Goal: Task Accomplishment & Management: Manage account settings

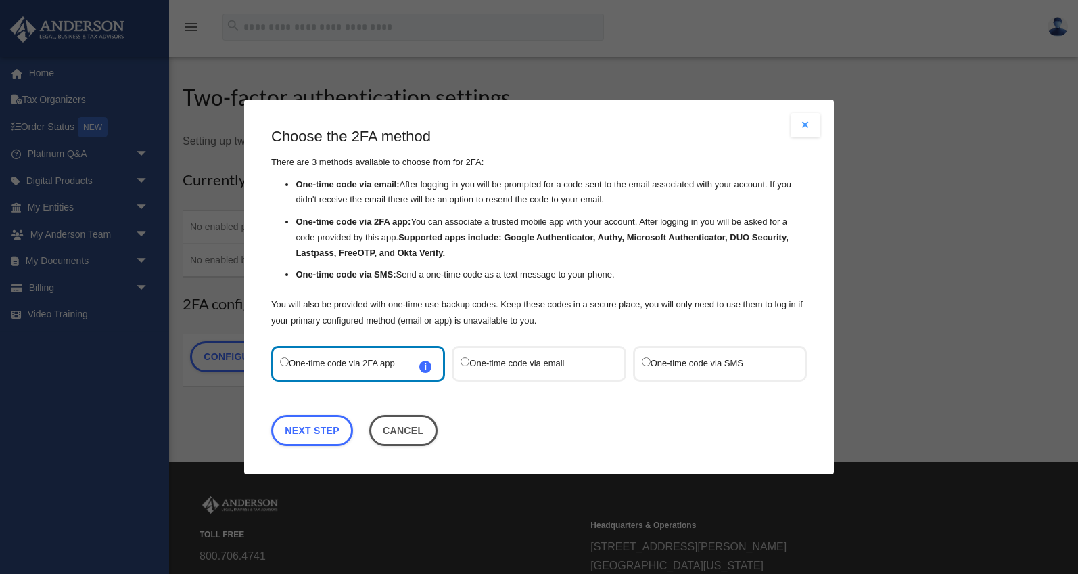
click at [647, 367] on label "One-time code via SMS" at bounding box center [713, 363] width 143 height 18
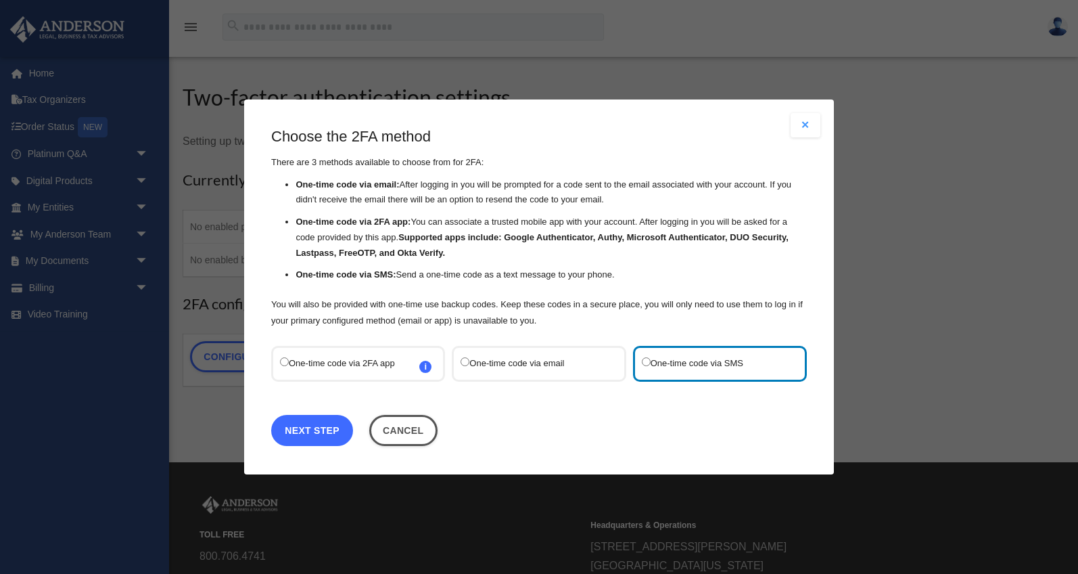
click at [318, 433] on link "Next Step" at bounding box center [312, 430] width 82 height 31
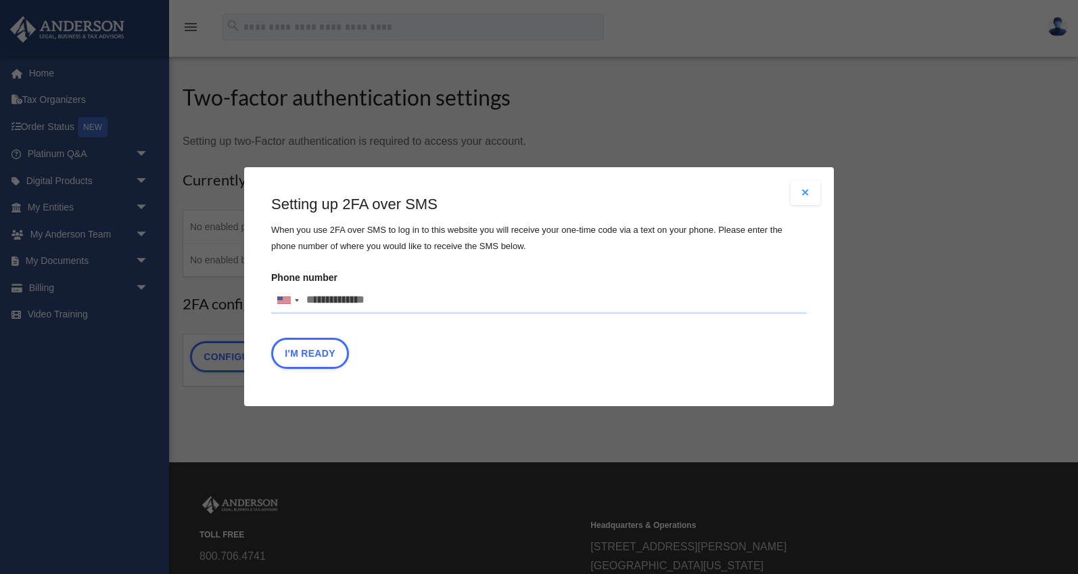
click at [382, 296] on input "Phone number United States +1 United Kingdom +44 Afghanistan (‫افغانستان‬‎) +93…" at bounding box center [539, 300] width 536 height 27
click at [364, 308] on input "Phone number United States +1 United Kingdom +44 Afghanistan (‫افغانستان‬‎) +93…" at bounding box center [539, 300] width 536 height 27
click at [361, 301] on input "Phone number United States +1 United Kingdom +44 Afghanistan (‫افغانستان‬‎) +93…" at bounding box center [539, 300] width 536 height 27
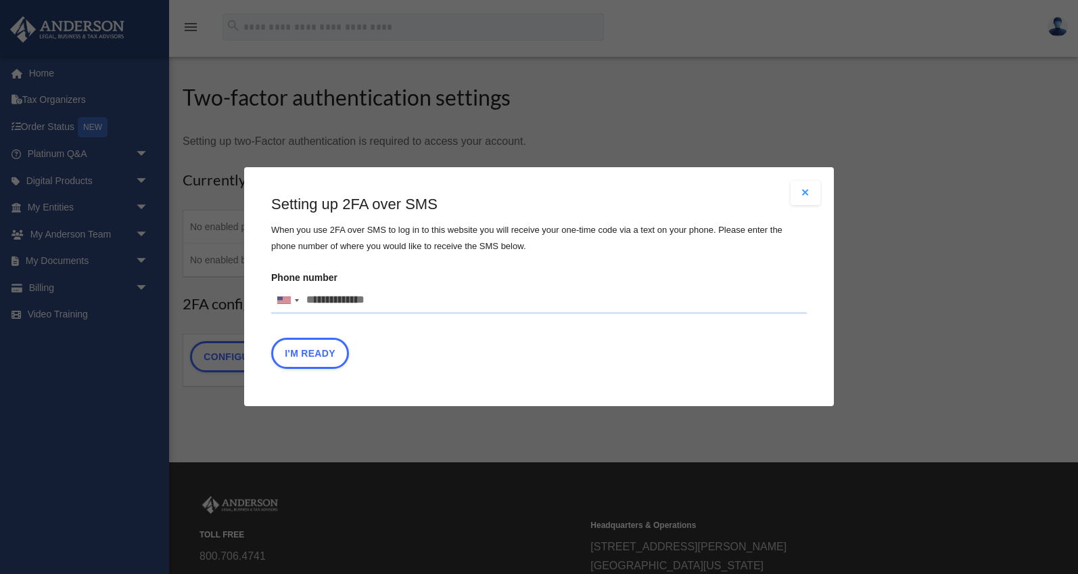
click at [361, 301] on input "Phone number United States +1 United Kingdom +44 Afghanistan (‫افغانستان‬‎) +93…" at bounding box center [539, 300] width 536 height 27
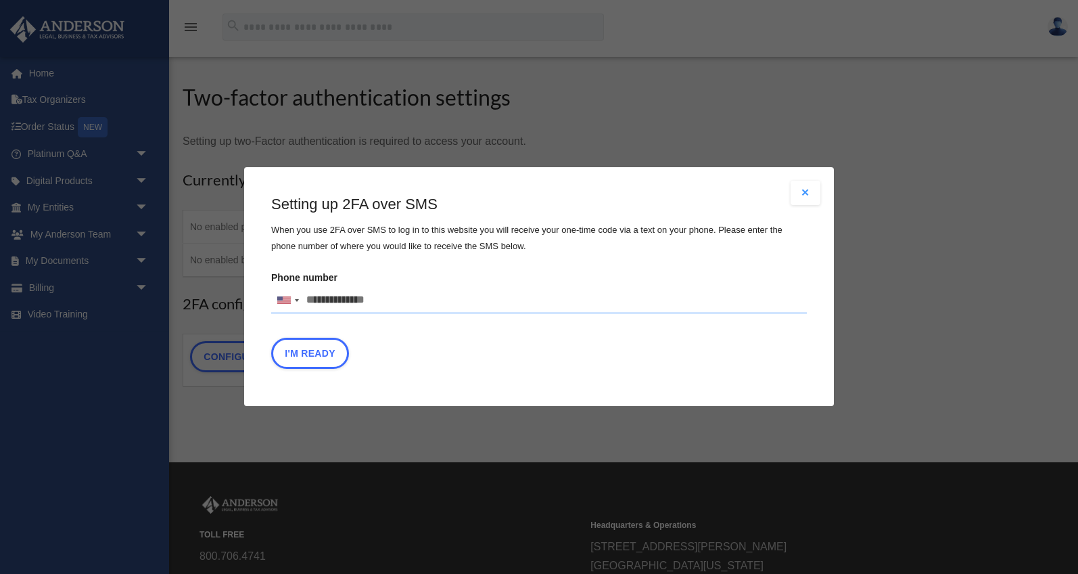
drag, startPoint x: 408, startPoint y: 289, endPoint x: 304, endPoint y: 298, distance: 104.5
click at [294, 298] on div "United States +1 United Kingdom +44 Afghanistan (‫افغانستان‬‎) +93 Albania (Shq…" at bounding box center [539, 300] width 536 height 27
click at [0, 0] on input "text" at bounding box center [0, 0] width 0 height 0
drag, startPoint x: 392, startPoint y: 294, endPoint x: 338, endPoint y: 300, distance: 54.5
click at [338, 299] on input "Phone number United States +1 United Kingdom +44 Afghanistan (‫افغانستان‬‎) +93…" at bounding box center [539, 300] width 536 height 27
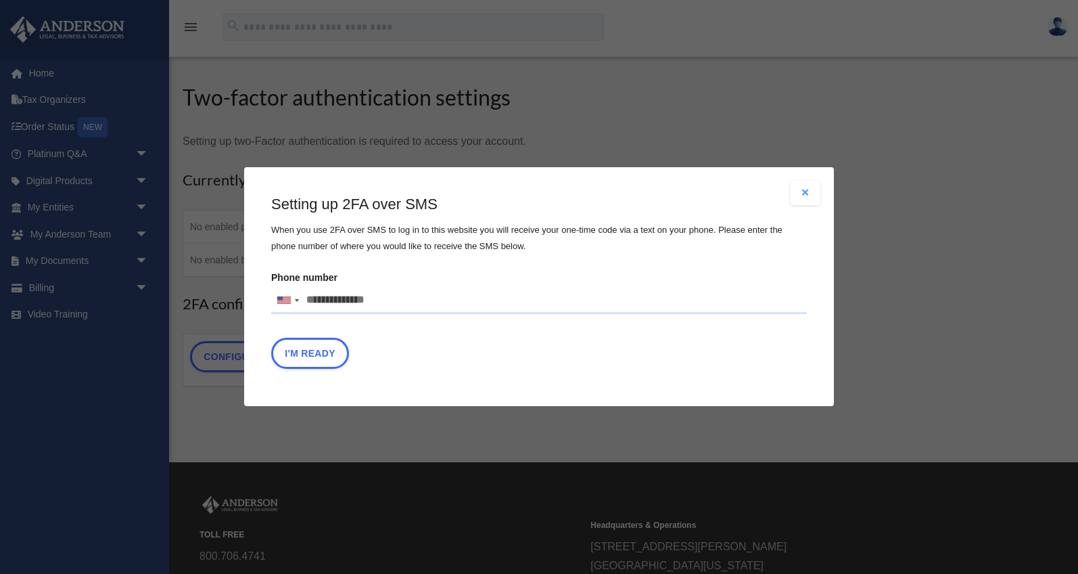
click at [338, 301] on input "Phone number United States +1 United Kingdom +44 Afghanistan (‫افغانستان‬‎) +93…" at bounding box center [539, 300] width 536 height 27
click at [378, 301] on input "Phone number United States +1 United Kingdom +44 Afghanistan (‫افغانستان‬‎) +93…" at bounding box center [539, 300] width 536 height 27
click at [388, 302] on input "Phone number United States +1 United Kingdom +44 Afghanistan (‫افغانستان‬‎) +93…" at bounding box center [539, 300] width 536 height 27
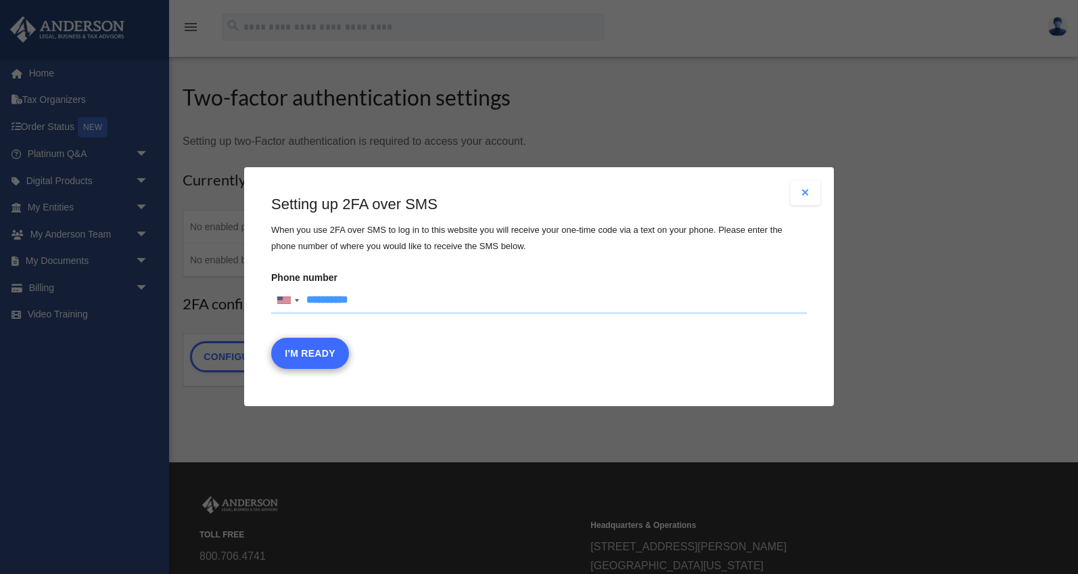
type input "**********"
click at [318, 360] on button "I'm Ready" at bounding box center [310, 353] width 78 height 31
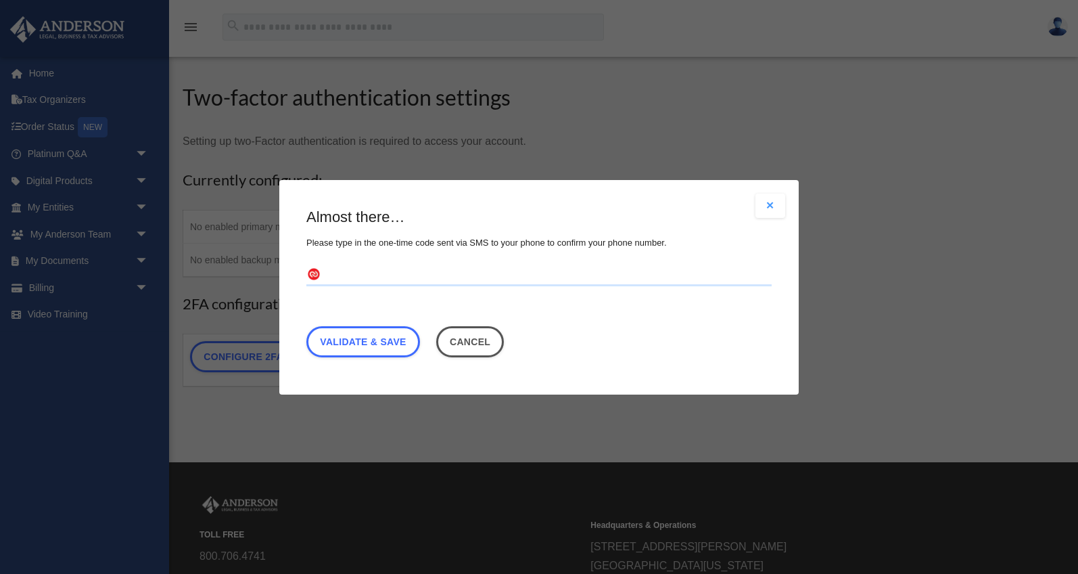
click at [379, 273] on input "text" at bounding box center [538, 275] width 465 height 22
type input "******"
click at [373, 344] on link "Validate & Save" at bounding box center [363, 340] width 114 height 31
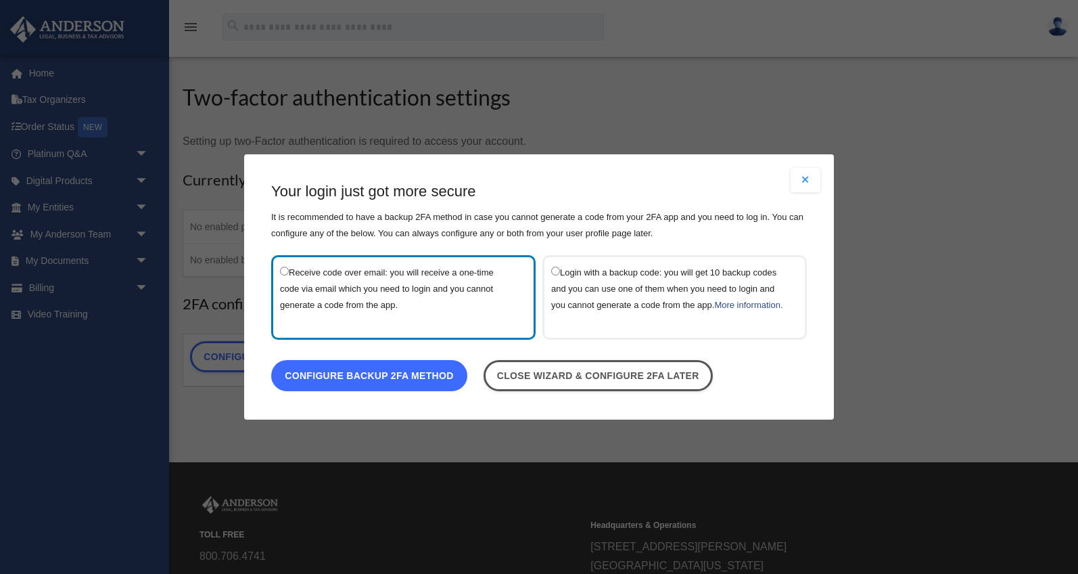
click at [392, 384] on link "Configure backup 2FA method" at bounding box center [369, 375] width 196 height 31
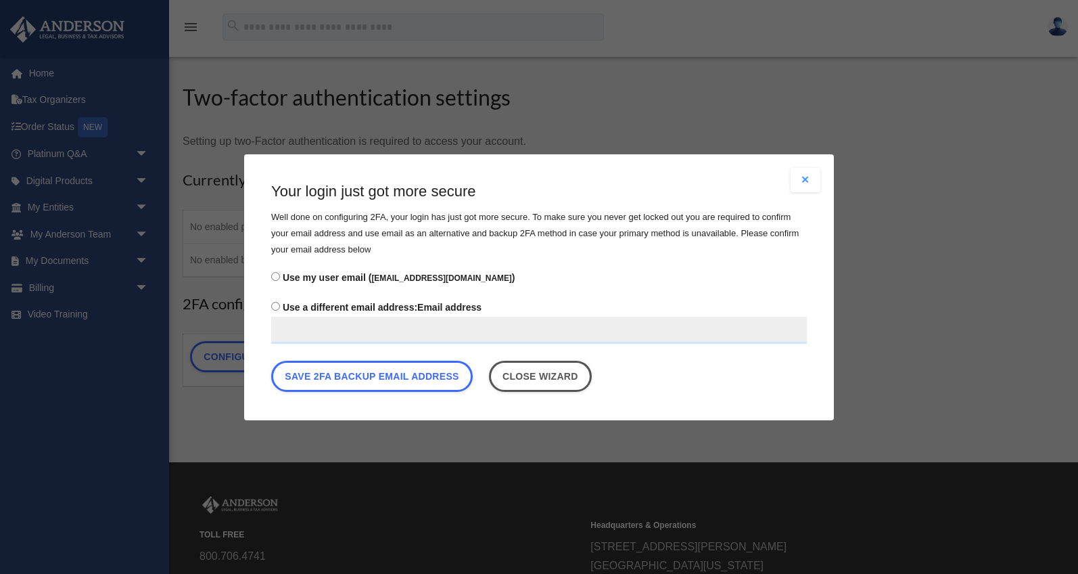
click at [361, 329] on input "Use a different email address: Email address" at bounding box center [539, 329] width 536 height 27
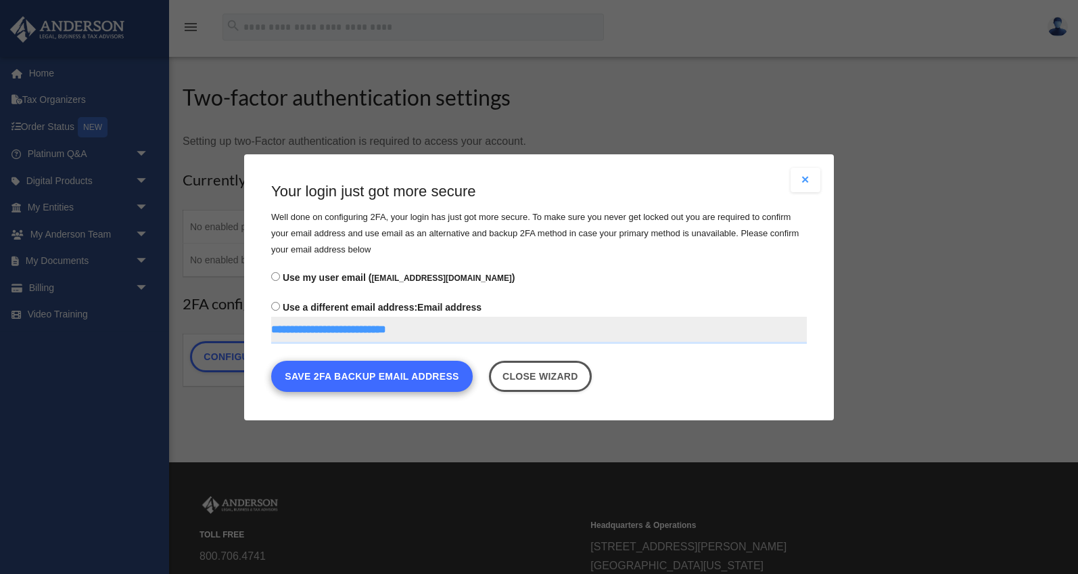
type input "**********"
click at [398, 377] on button "Save 2FA backup email address" at bounding box center [372, 375] width 202 height 31
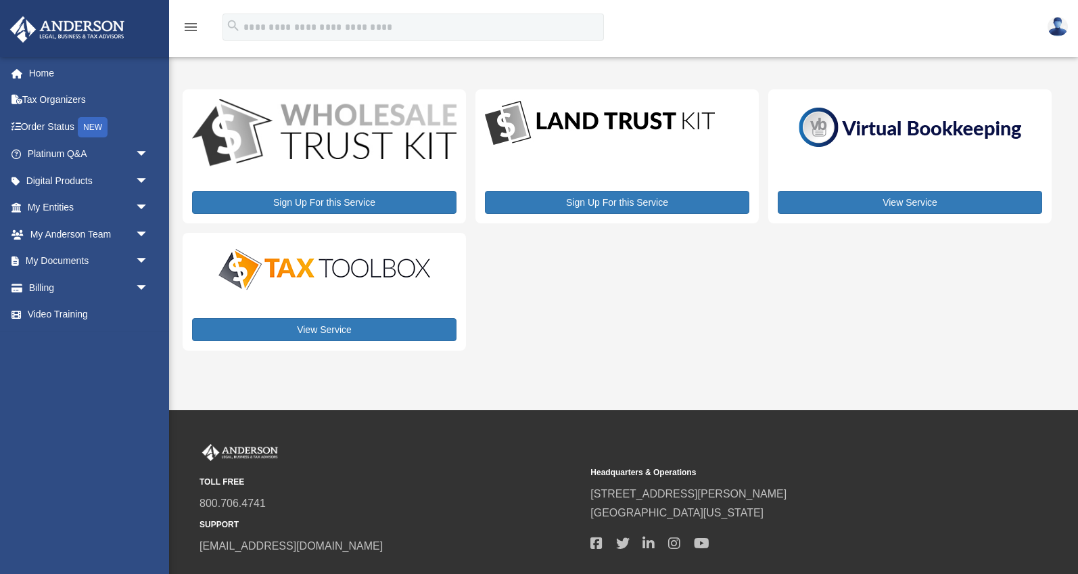
click at [361, 382] on div "My Services meganberndt01@gmail.com Sign Out meganberndt01@gmail.com Home Tax O…" at bounding box center [539, 205] width 1078 height 410
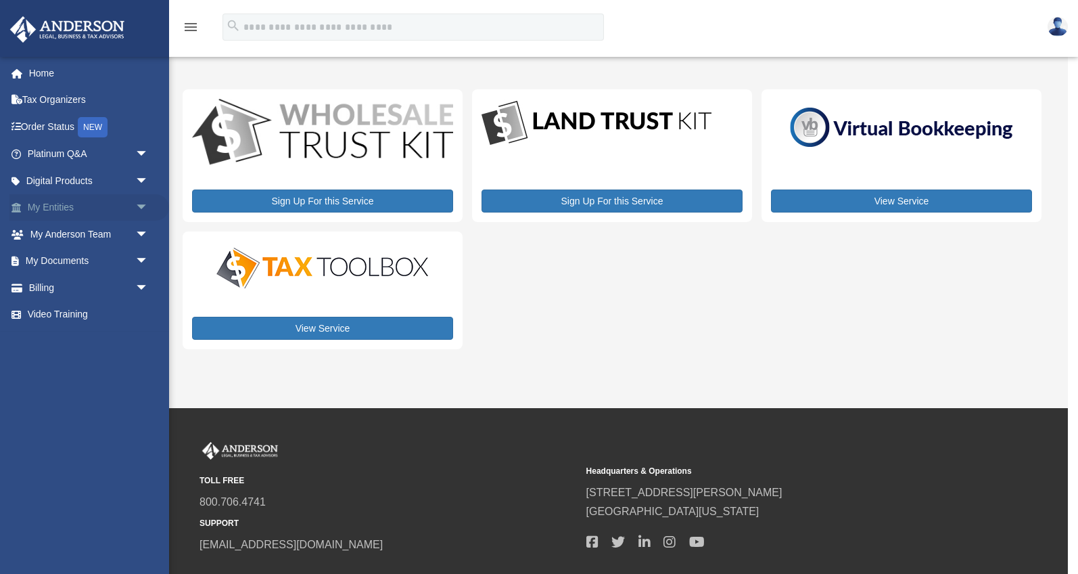
click at [141, 212] on span "arrow_drop_down" at bounding box center [148, 208] width 27 height 28
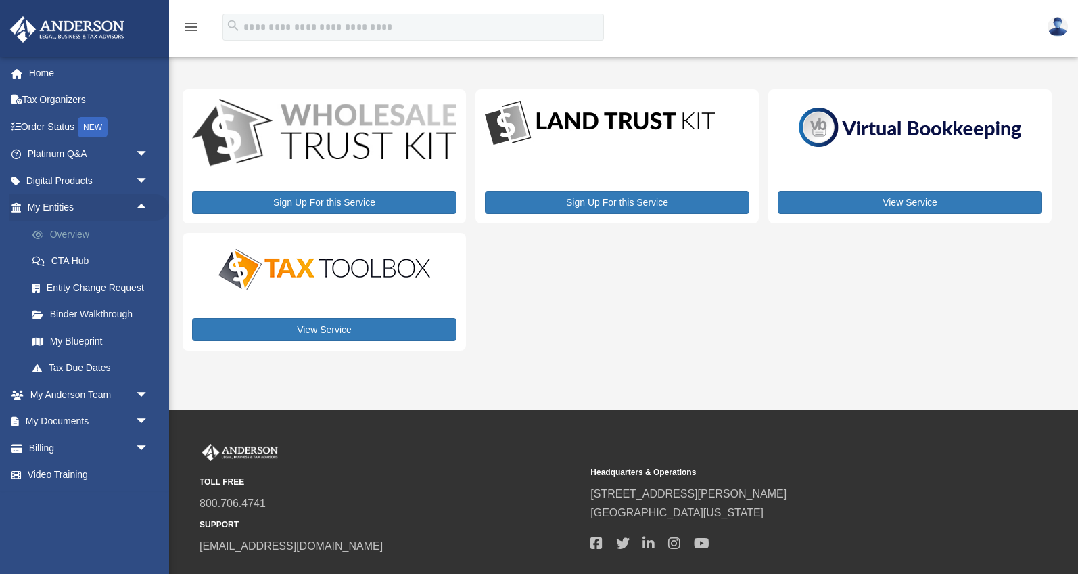
click at [62, 243] on link "Overview" at bounding box center [94, 234] width 150 height 27
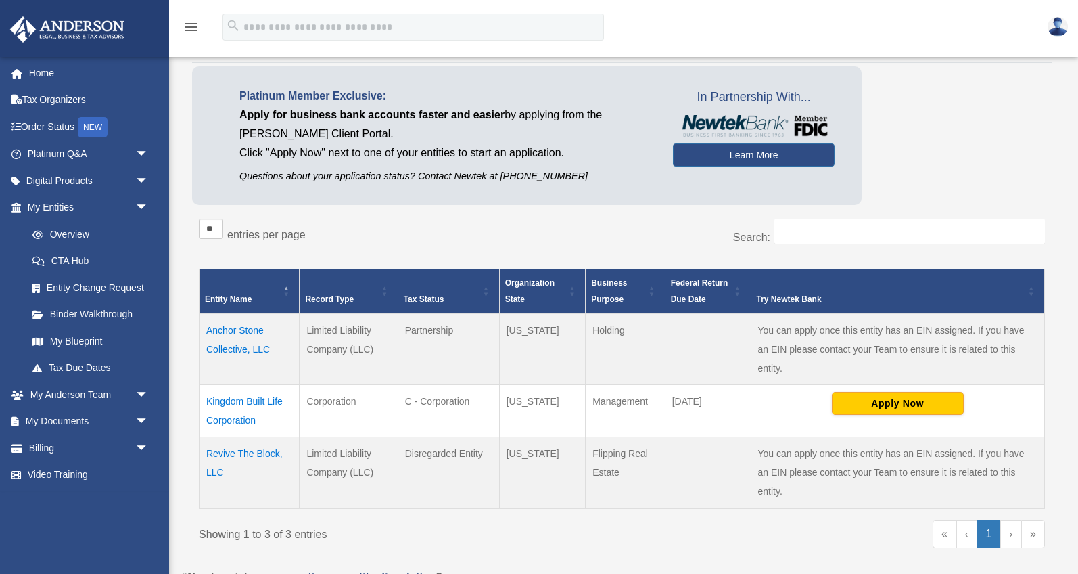
scroll to position [97, 0]
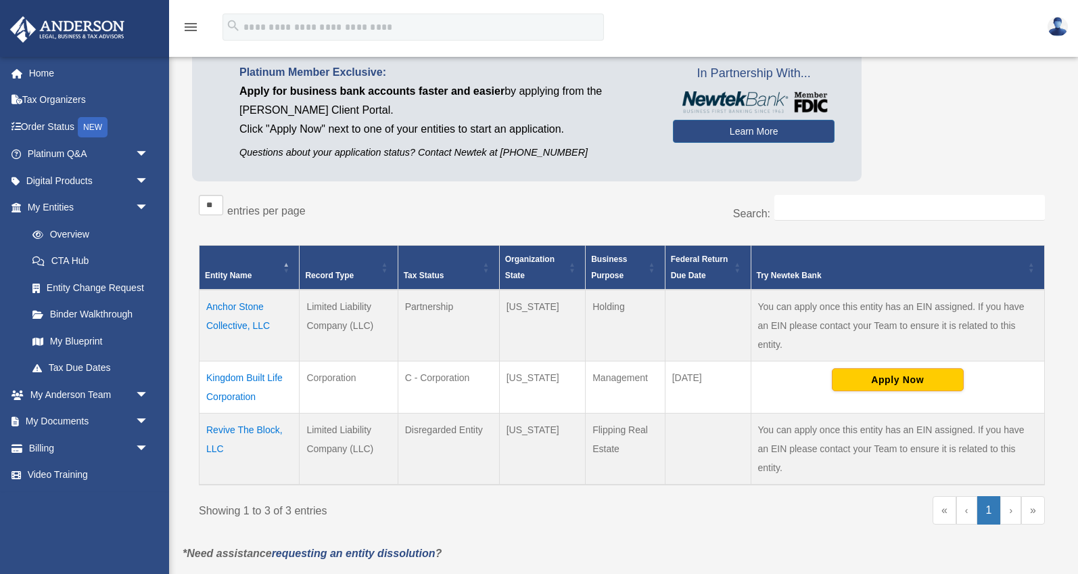
drag, startPoint x: 281, startPoint y: 323, endPoint x: 203, endPoint y: 308, distance: 79.2
click at [203, 308] on td "Anchor Stone Collective, LLC" at bounding box center [250, 326] width 100 height 72
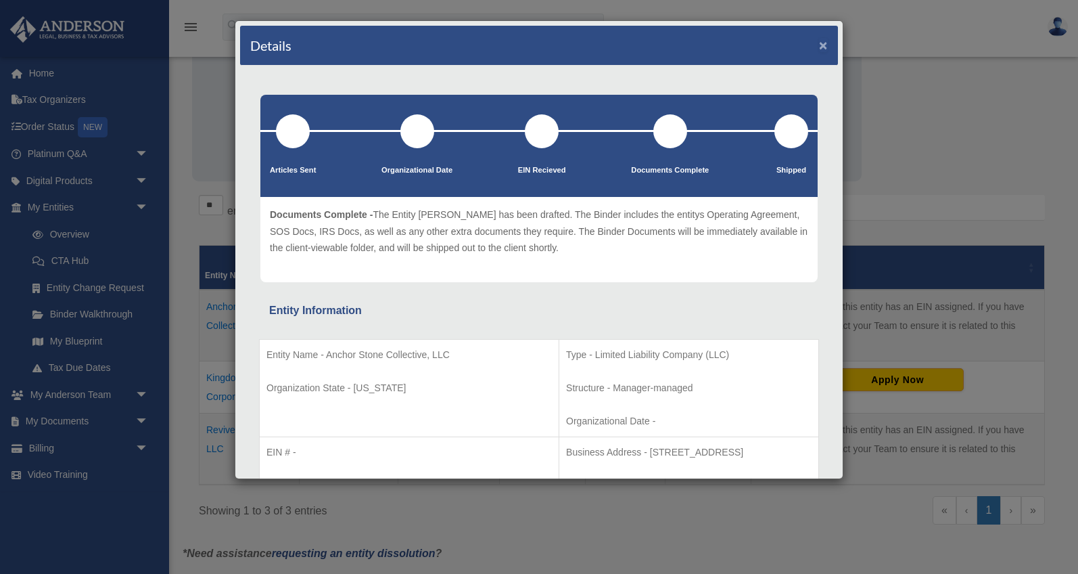
click at [825, 51] on button "×" at bounding box center [823, 45] width 9 height 14
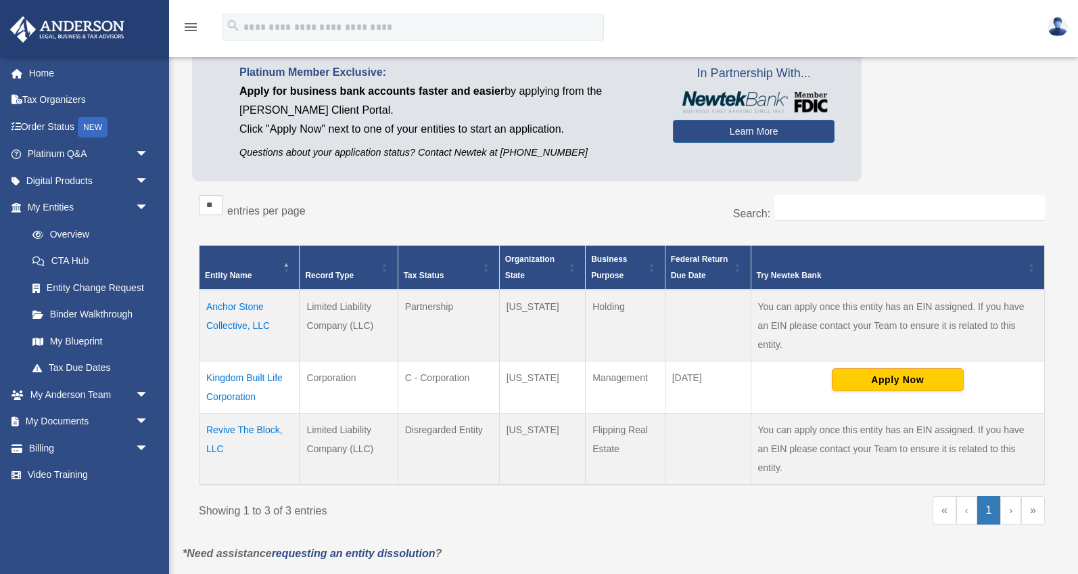
copy td "Anchor Stone Collective, LLC"
click at [135, 395] on span "arrow_drop_down" at bounding box center [148, 395] width 27 height 28
click at [101, 425] on link "My Anderson Team" at bounding box center [94, 421] width 150 height 27
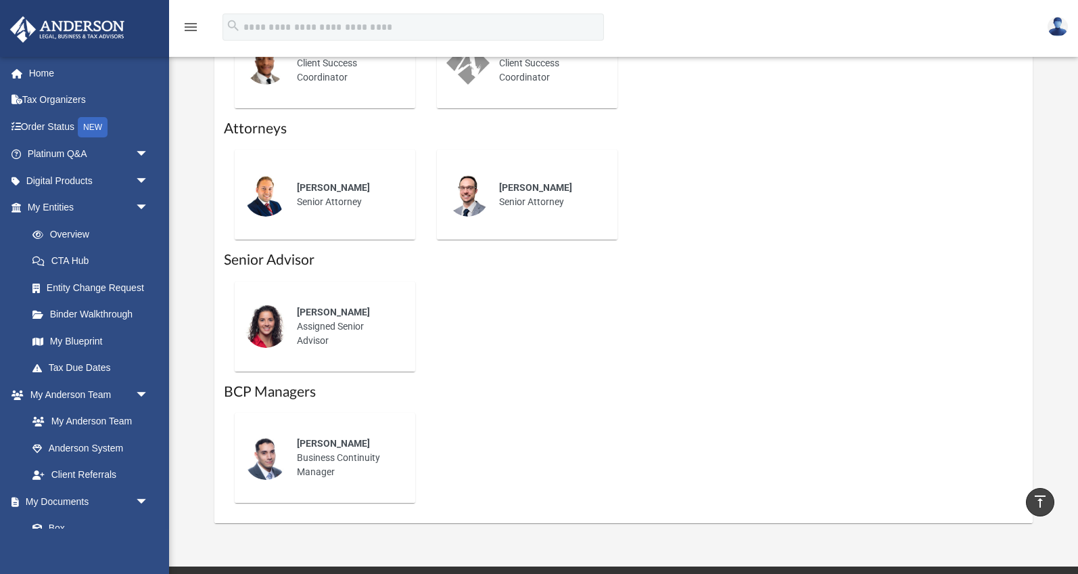
scroll to position [782, 0]
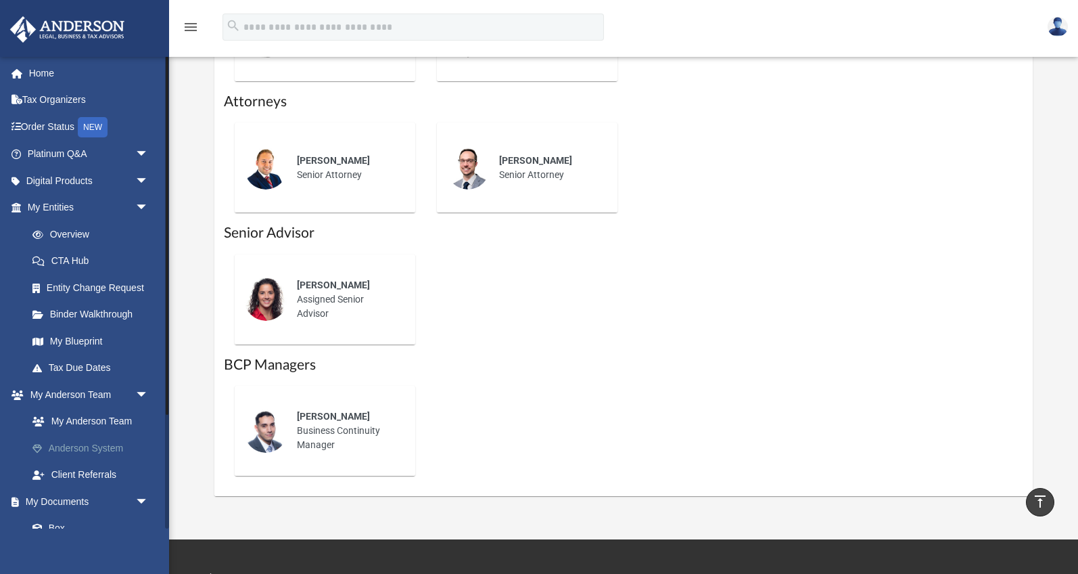
click at [76, 454] on link "Anderson System" at bounding box center [94, 447] width 150 height 27
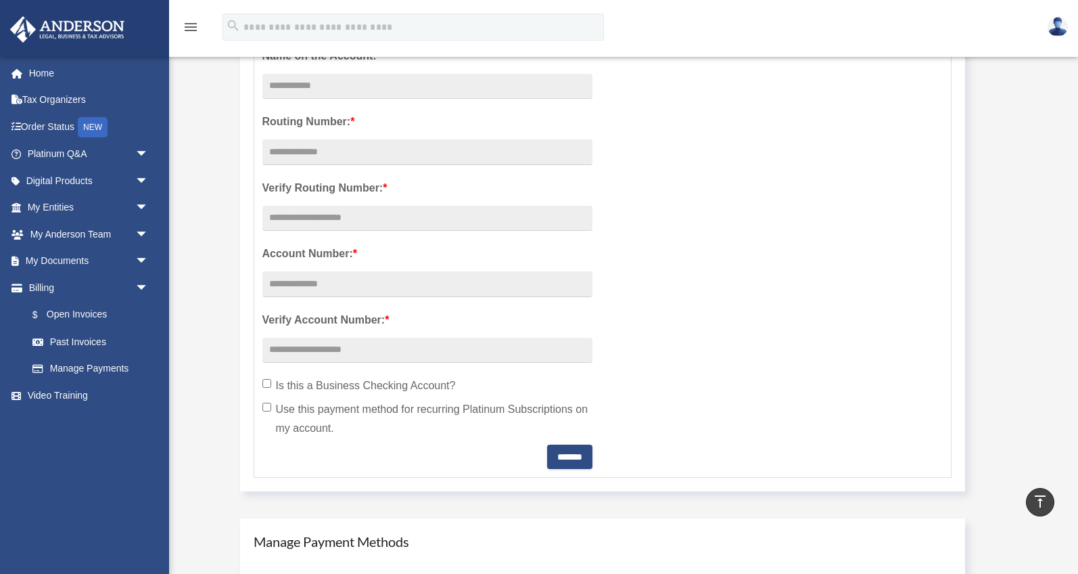
scroll to position [286, 0]
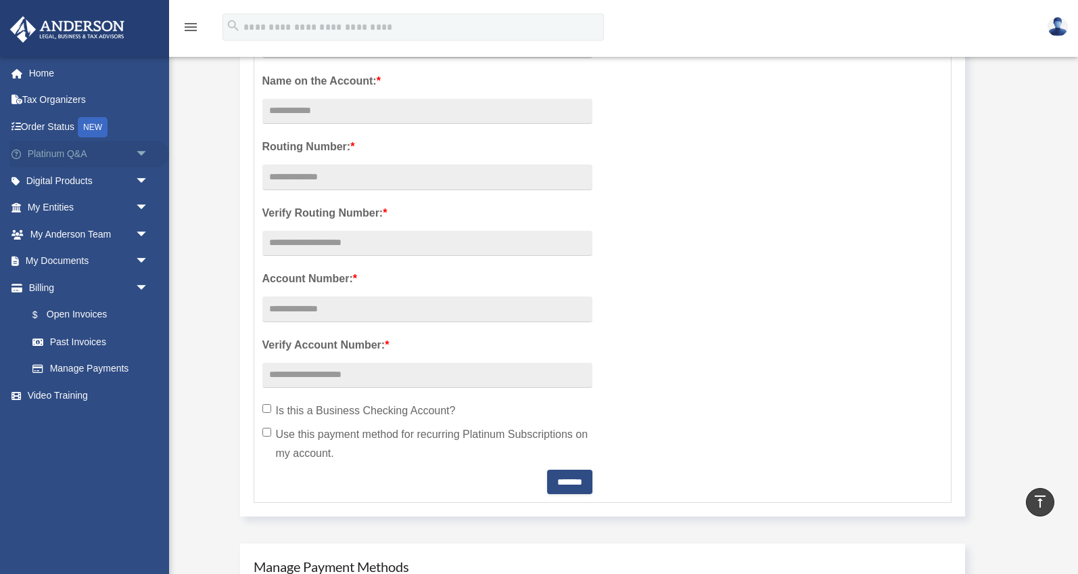
click at [142, 152] on span "arrow_drop_down" at bounding box center [148, 155] width 27 height 28
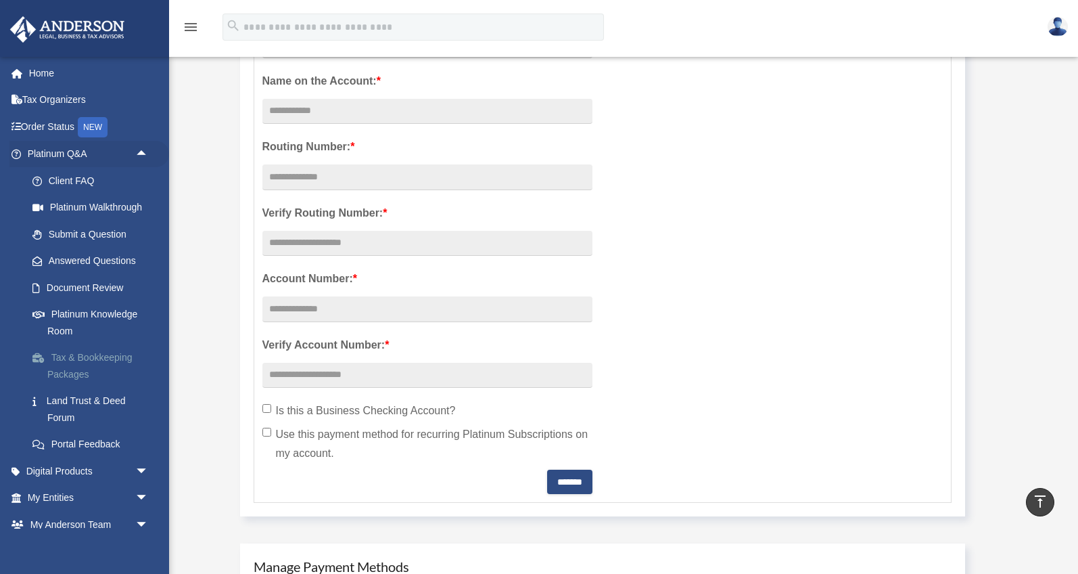
click at [90, 354] on link "Tax & Bookkeeping Packages" at bounding box center [94, 365] width 150 height 43
click at [121, 316] on link "Platinum Knowledge Room" at bounding box center [94, 322] width 150 height 43
click at [99, 280] on link "Document Review" at bounding box center [94, 287] width 150 height 27
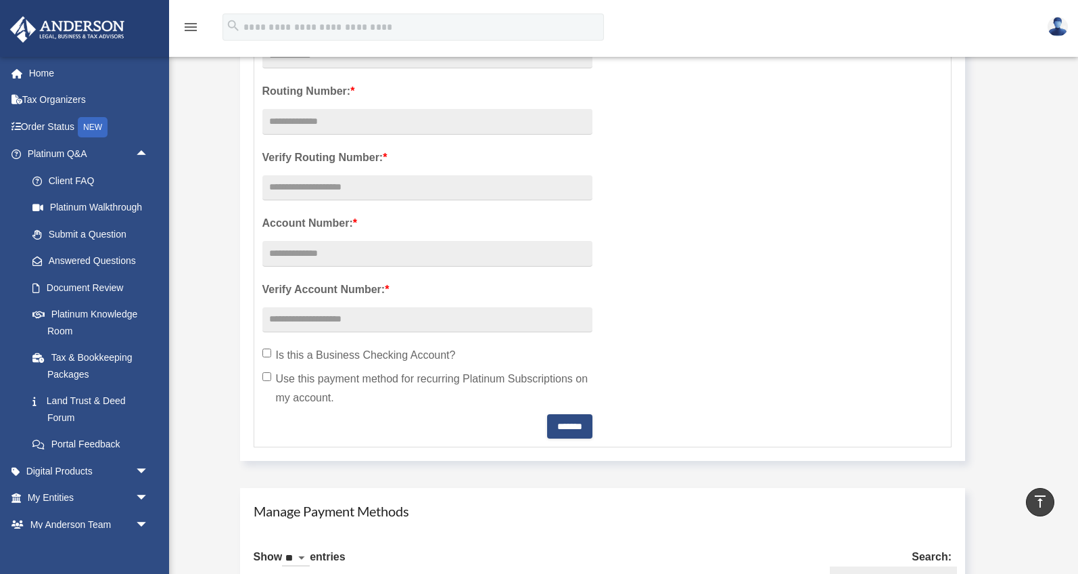
scroll to position [349, 0]
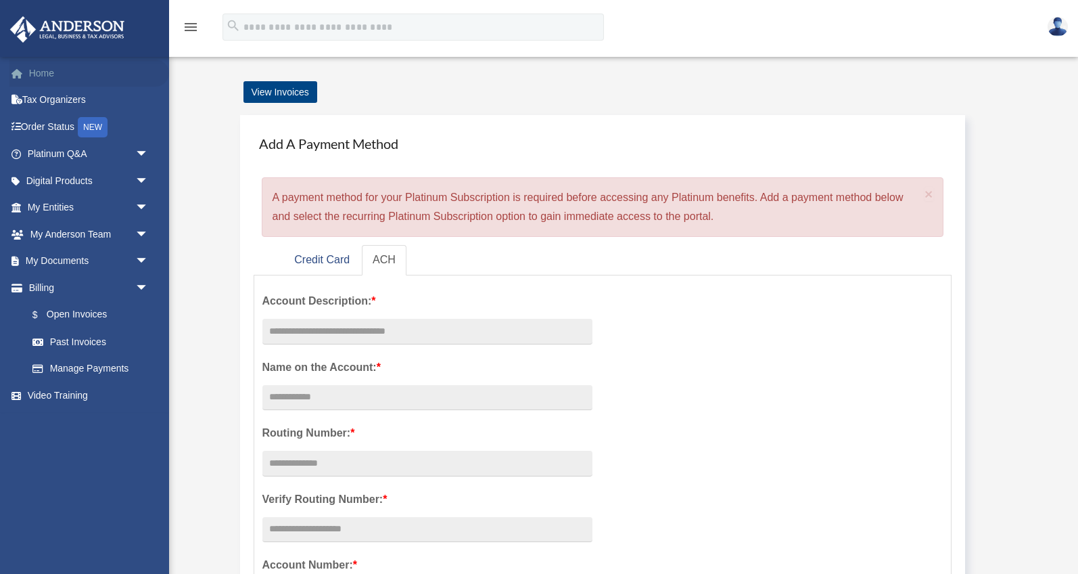
click at [41, 77] on link "Home" at bounding box center [89, 73] width 160 height 27
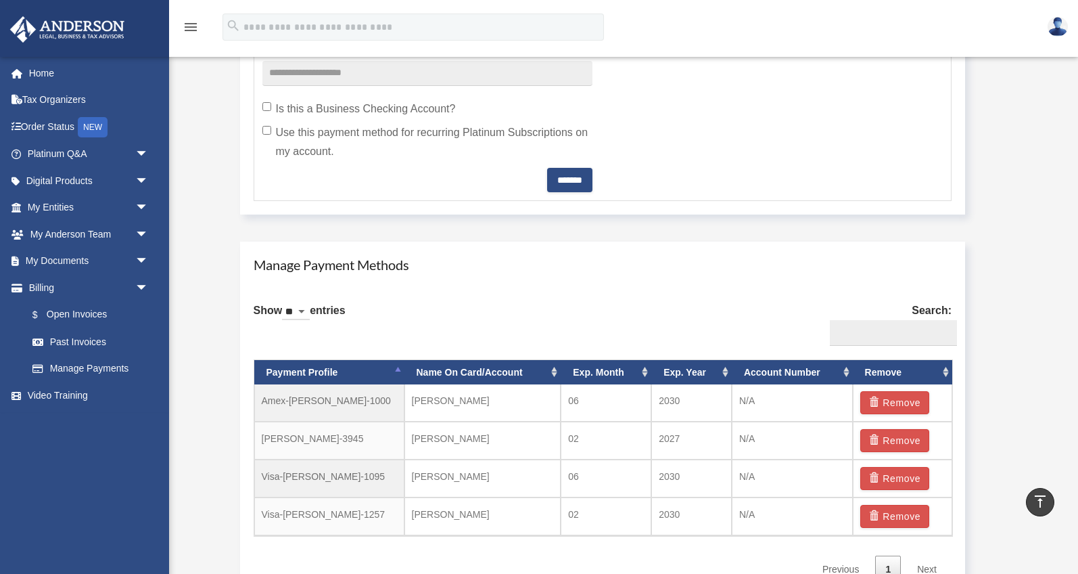
scroll to position [614, 0]
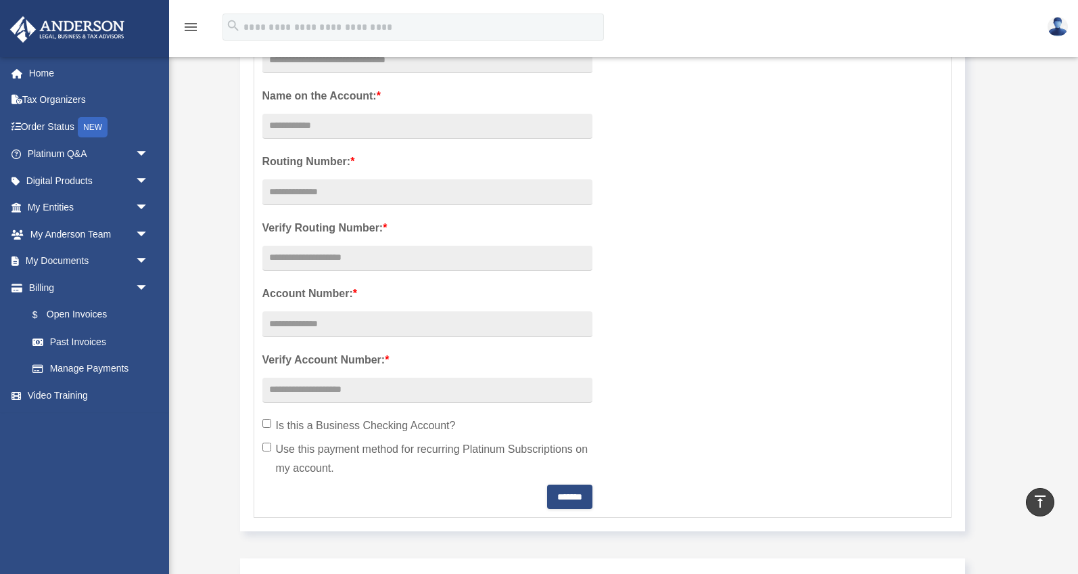
scroll to position [126, 0]
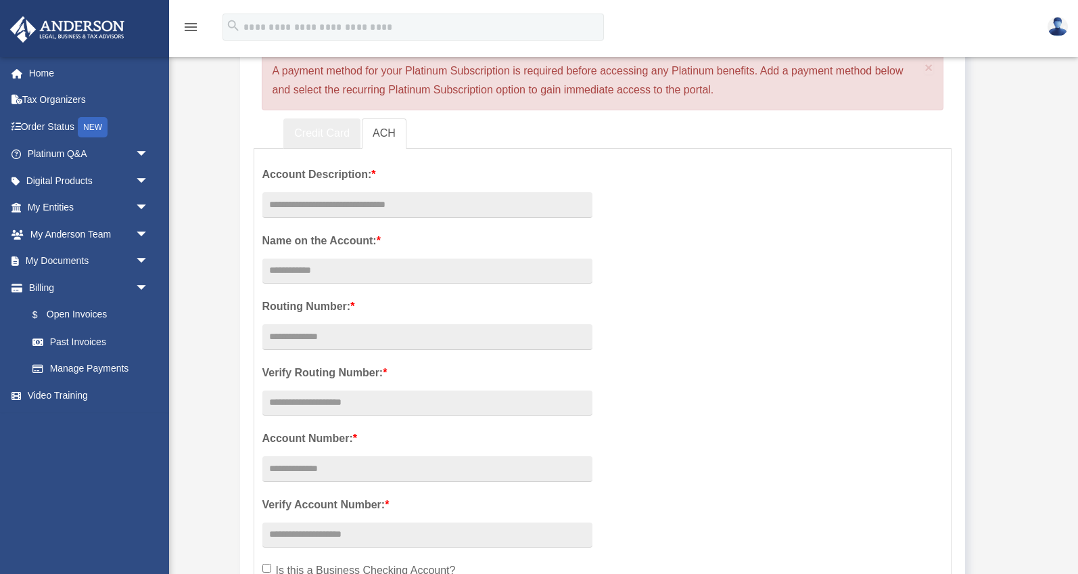
click at [333, 135] on link "Credit Card" at bounding box center [321, 133] width 77 height 30
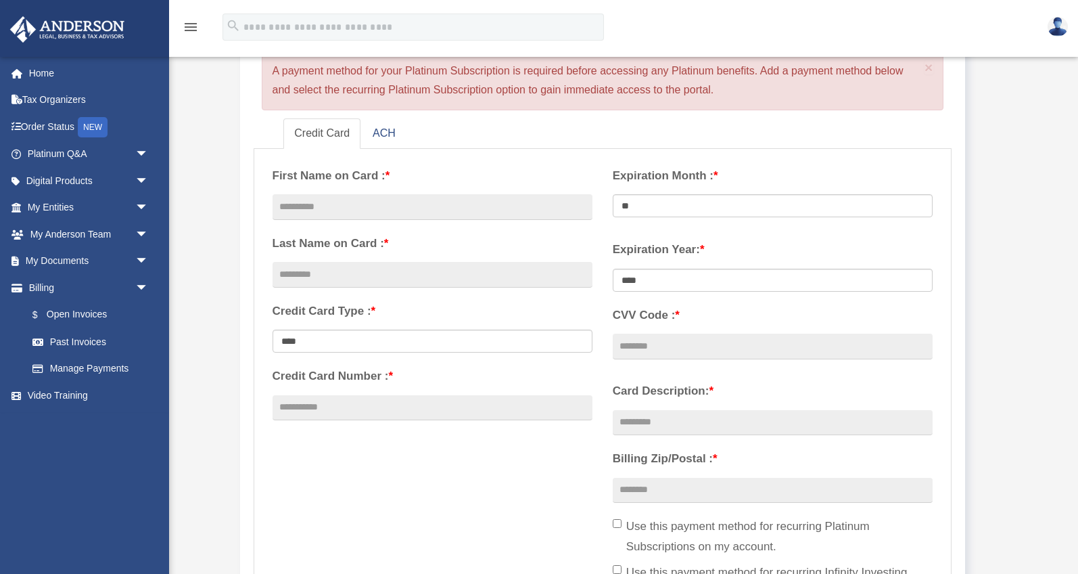
scroll to position [250, 0]
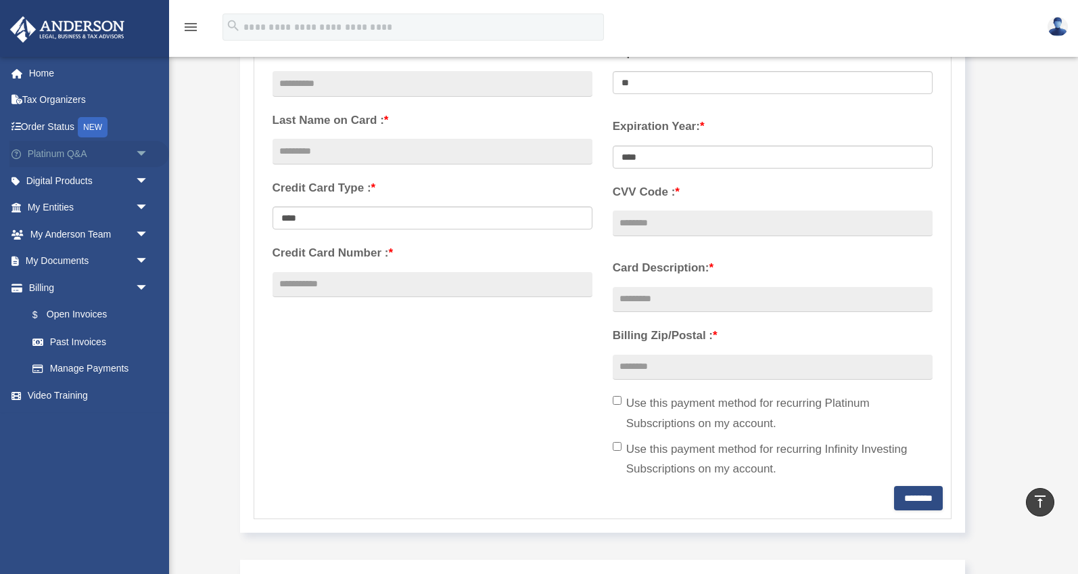
click at [140, 155] on span "arrow_drop_down" at bounding box center [148, 155] width 27 height 28
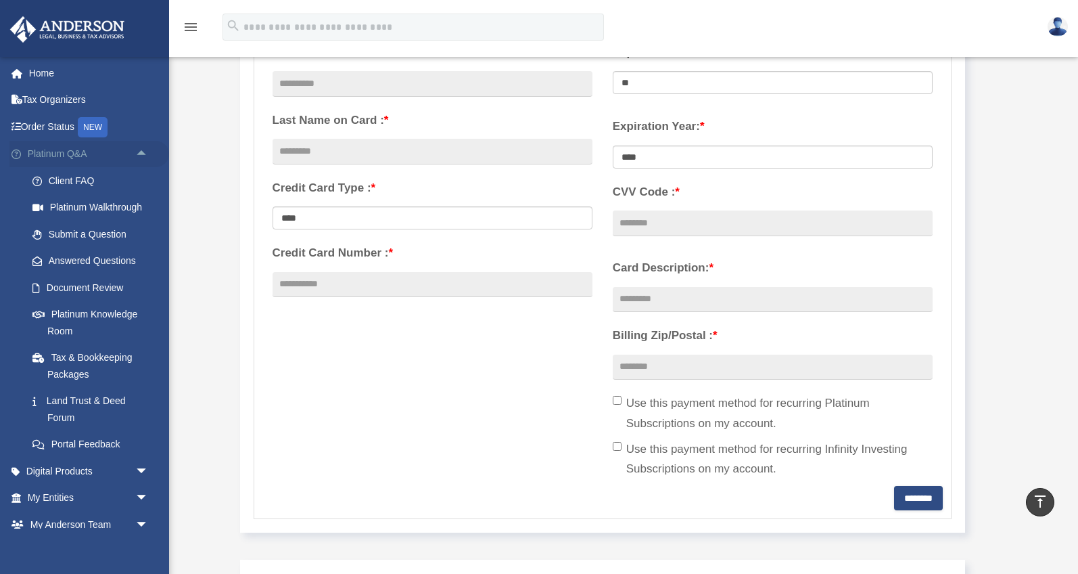
click at [145, 156] on span "arrow_drop_up" at bounding box center [148, 155] width 27 height 28
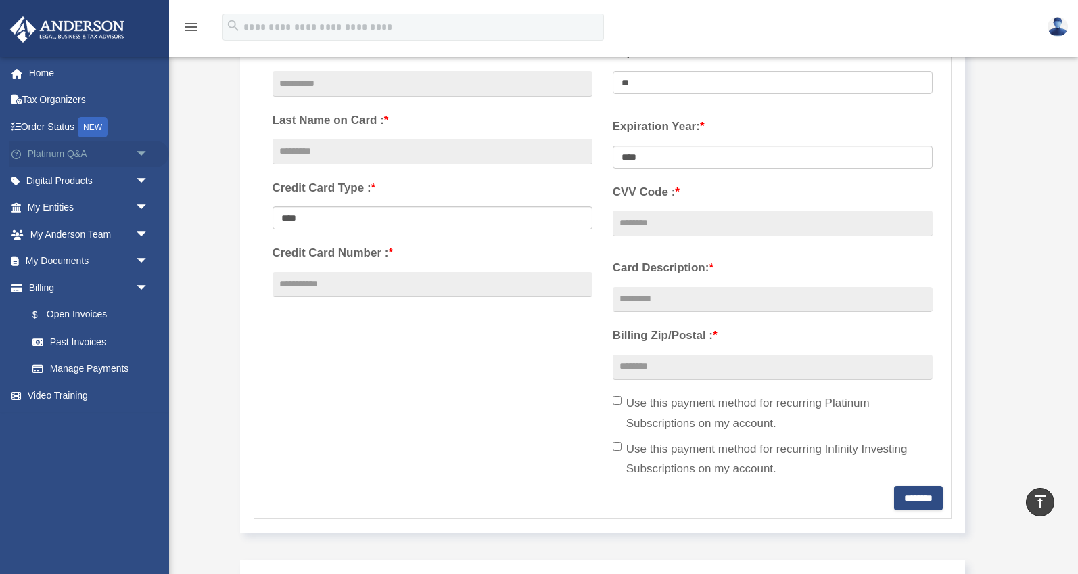
click at [145, 156] on span "arrow_drop_down" at bounding box center [148, 155] width 27 height 28
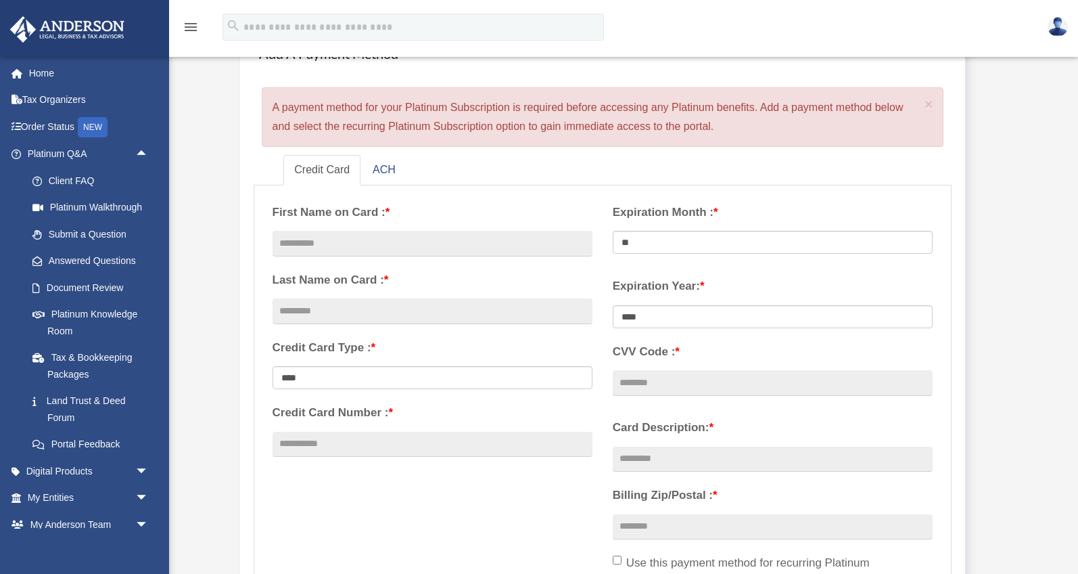
scroll to position [0, 0]
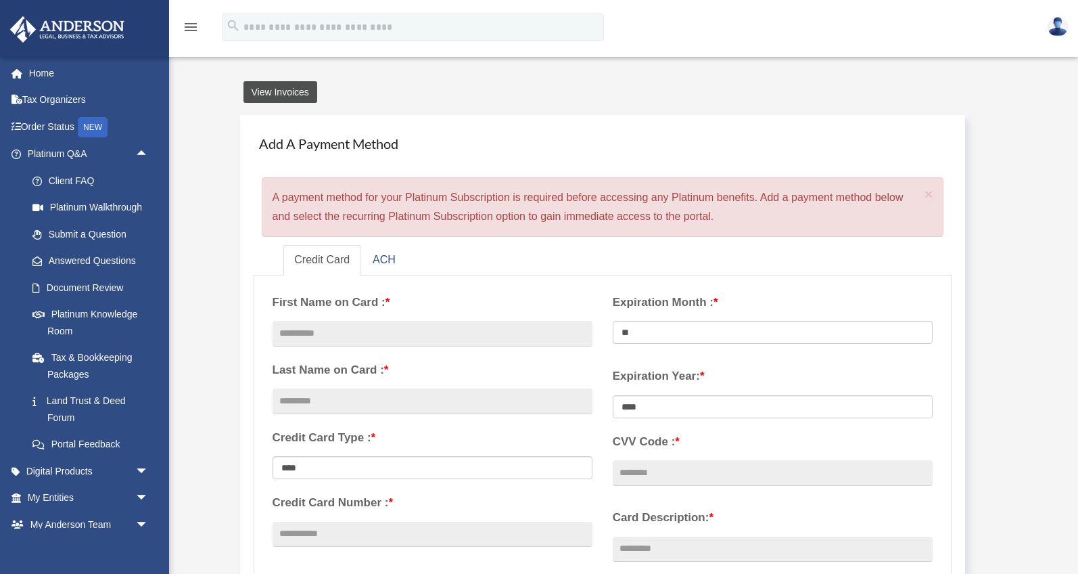
click at [285, 91] on link "View Invoices" at bounding box center [281, 92] width 74 height 22
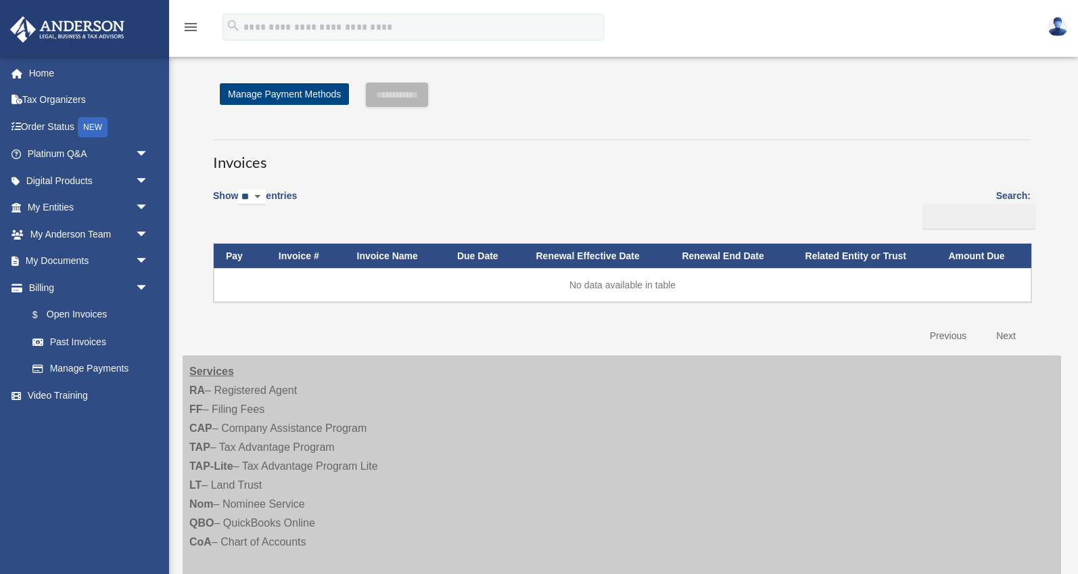
scroll to position [80, 0]
